Goal: Find contact information: Find contact information

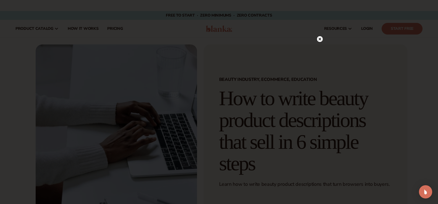
click at [318, 40] on circle at bounding box center [320, 39] width 6 height 6
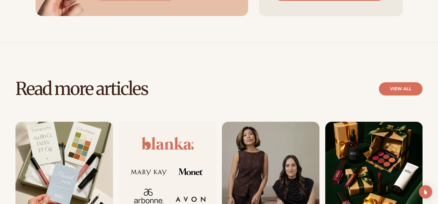
scroll to position [3154, 0]
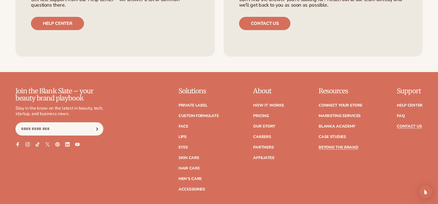
click at [409, 125] on link "Contact Us" at bounding box center [409, 127] width 25 height 4
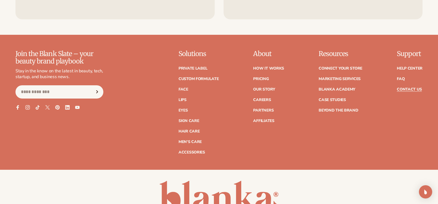
scroll to position [539, 0]
